Goal: Task Accomplishment & Management: Manage account settings

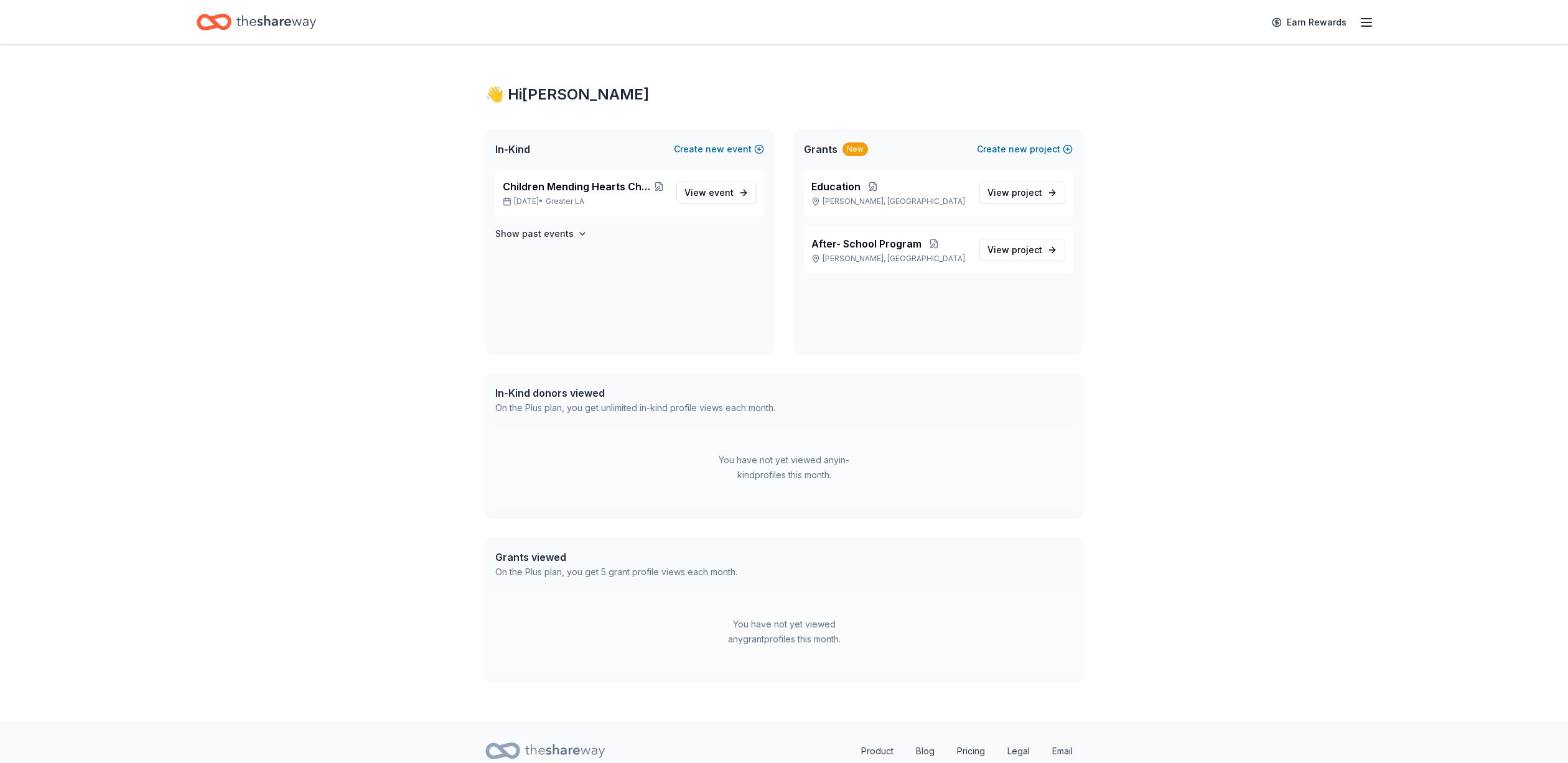
click at [1367, 18] on icon "button" at bounding box center [1366, 22] width 15 height 15
click at [1210, 105] on link "Account" at bounding box center [1217, 111] width 40 height 12
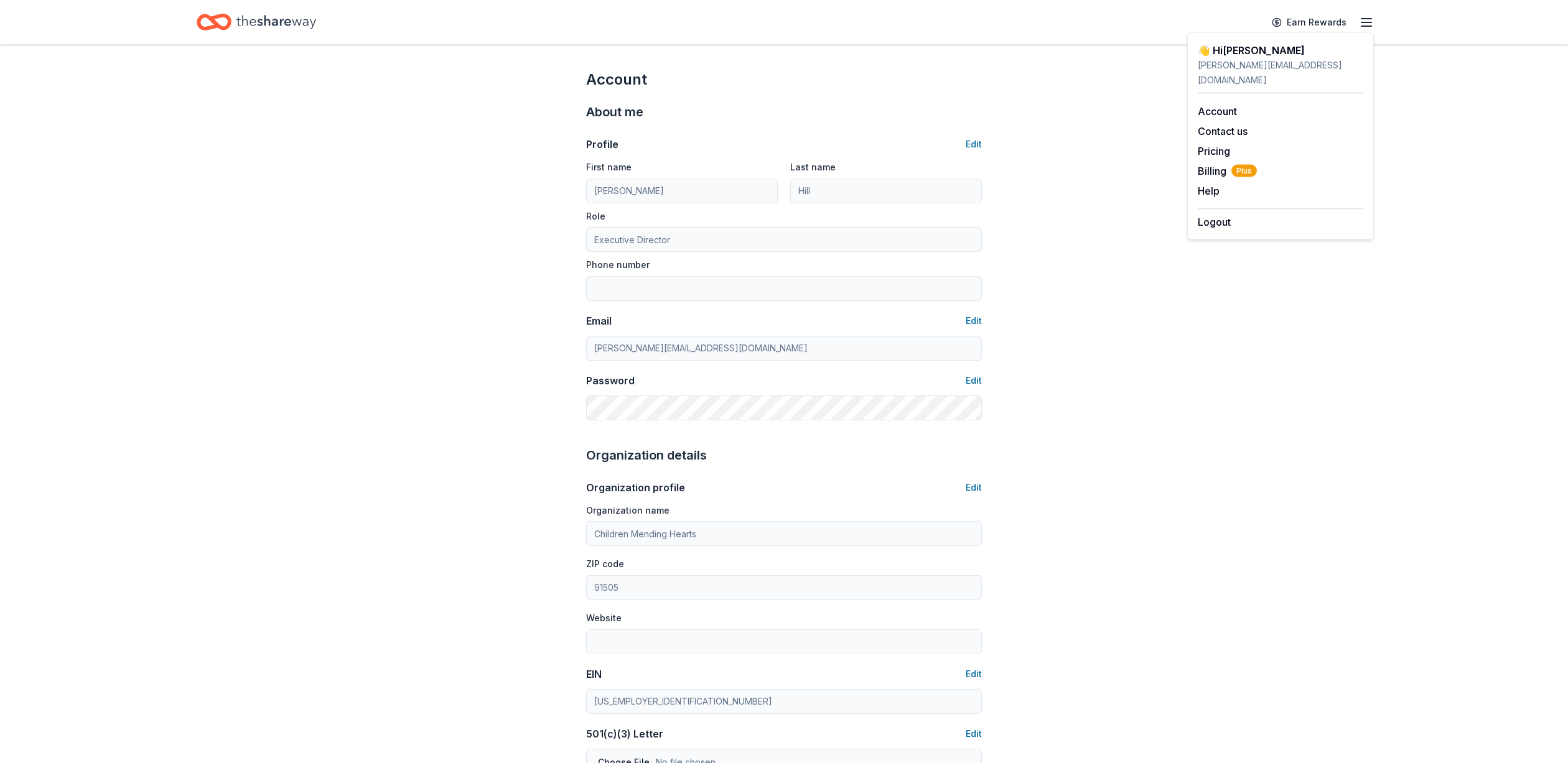
click at [1375, 22] on div "Earn Rewards" at bounding box center [784, 22] width 1274 height 44
click at [1371, 23] on icon "button" at bounding box center [1366, 22] width 15 height 15
click at [1312, 56] on div "👋 Hi [PERSON_NAME]" at bounding box center [1280, 51] width 166 height 15
click at [1049, 111] on div "Account About me Profile Edit First name [PERSON_NAME] Last name [PERSON_NAME] …" at bounding box center [784, 600] width 1568 height 1112
click at [226, 22] on icon "Home" at bounding box center [214, 22] width 35 height 29
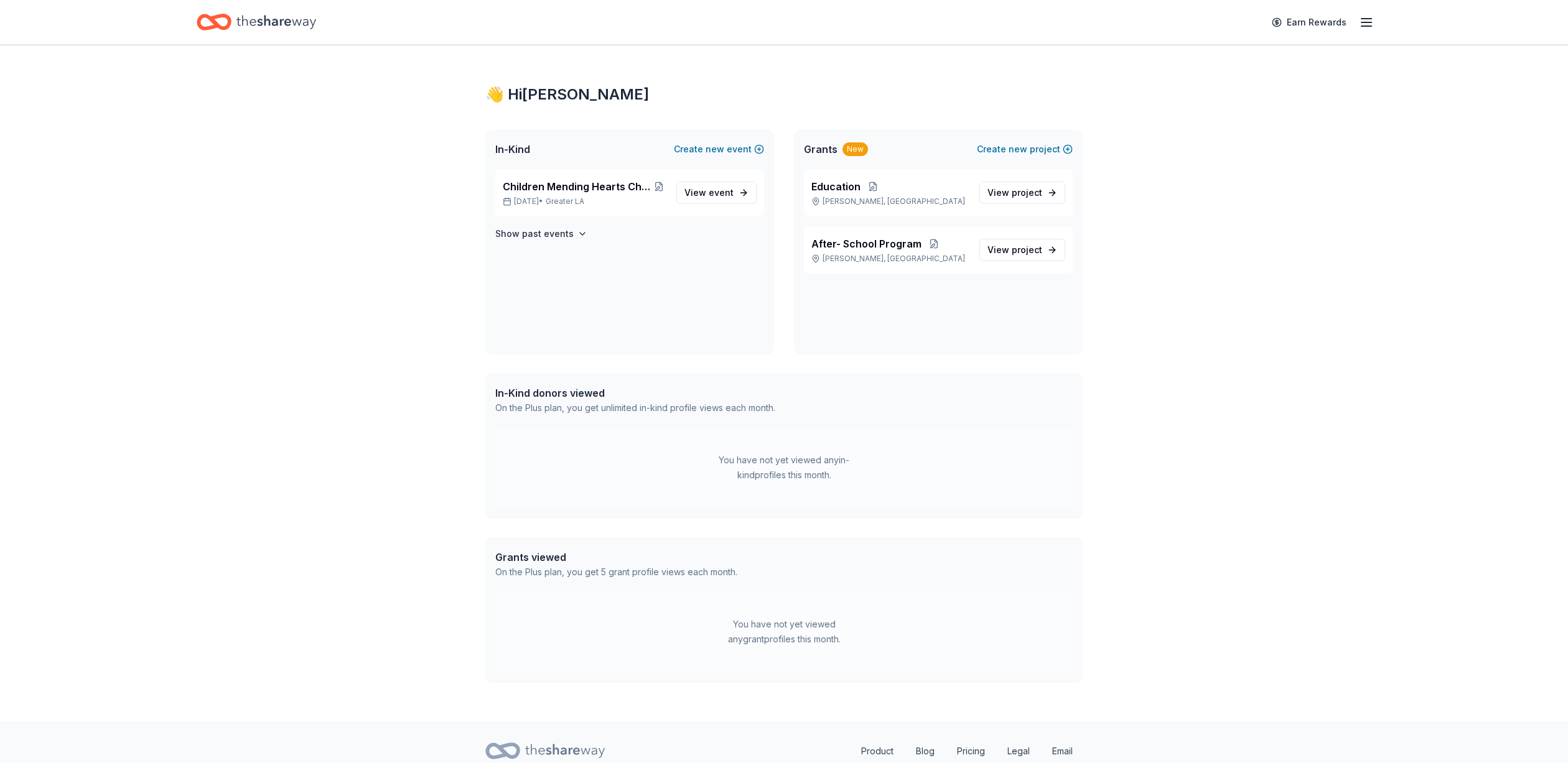
click at [1374, 23] on div "Earn Rewards" at bounding box center [784, 22] width 1274 height 44
click at [1361, 21] on icon "button" at bounding box center [1366, 22] width 15 height 15
click at [1233, 144] on div "Pricing" at bounding box center [1280, 151] width 166 height 15
